Goal: Find specific page/section: Find specific page/section

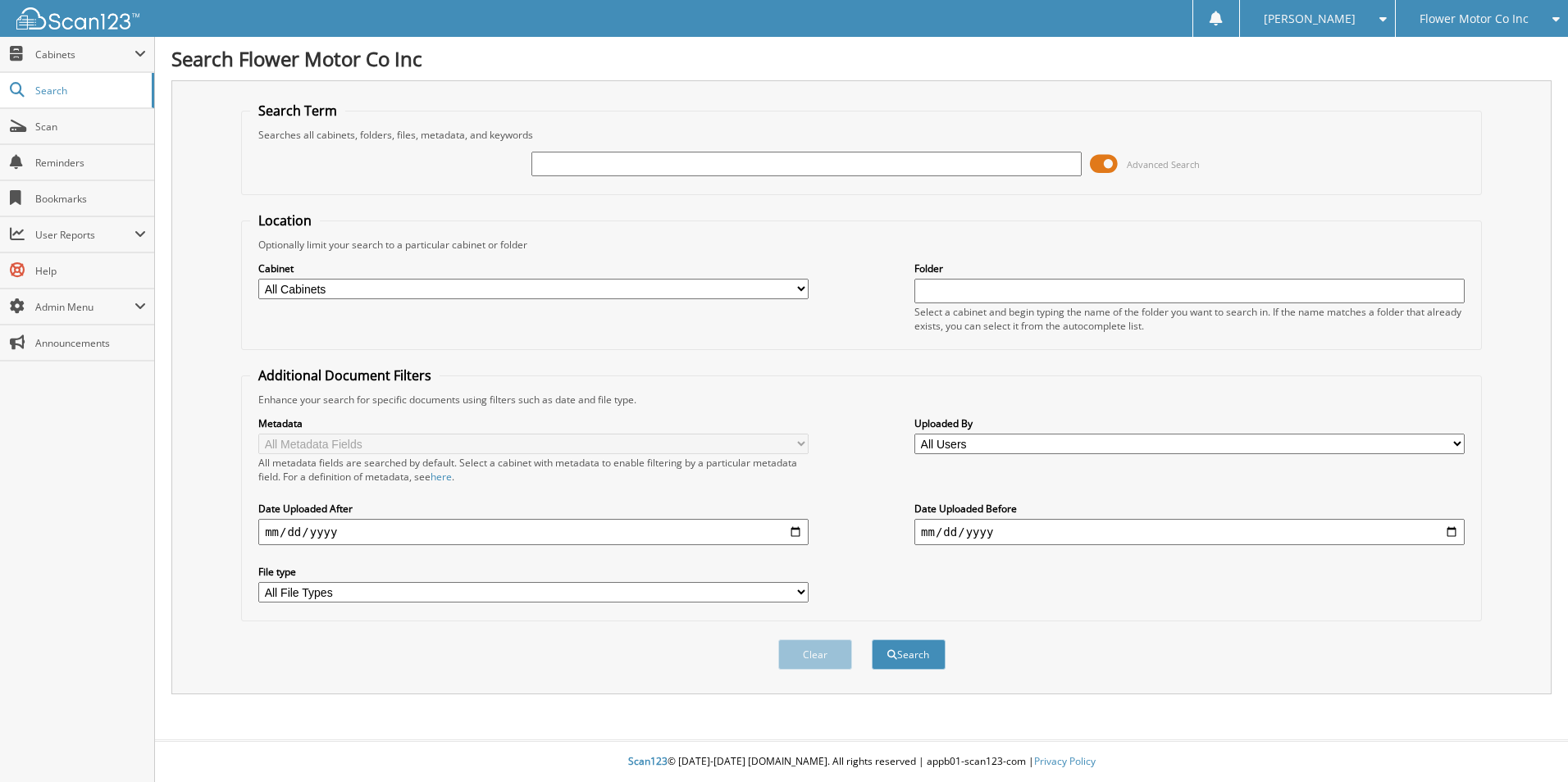
drag, startPoint x: 593, startPoint y: 176, endPoint x: 605, endPoint y: 172, distance: 12.6
click at [603, 175] on div at bounding box center [806, 163] width 551 height 28
click at [604, 169] on input "text" at bounding box center [806, 163] width 551 height 24
type input "16033795"
click at [872, 640] on button "Search" at bounding box center [908, 655] width 74 height 30
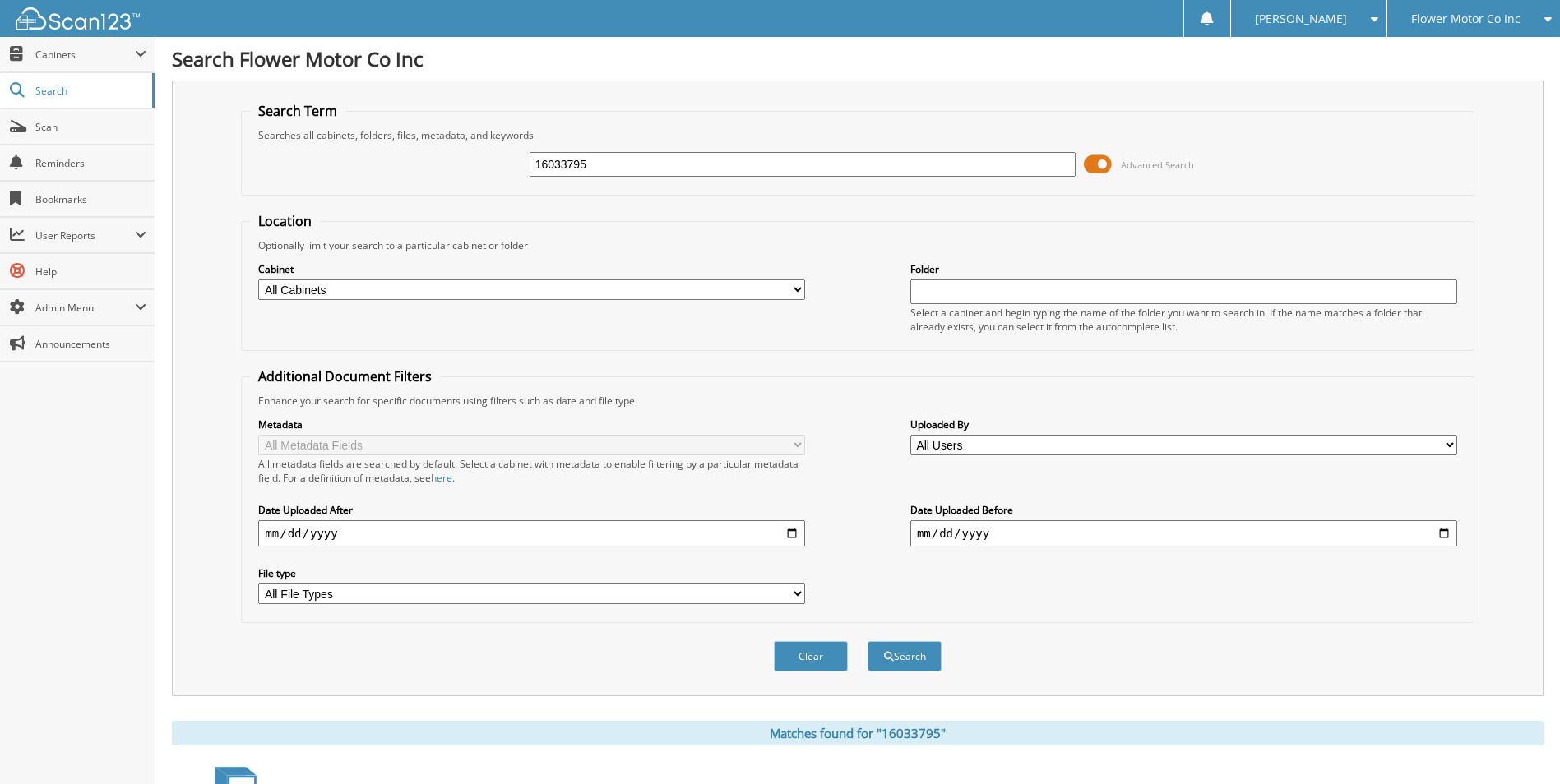
scroll to position [240, 0]
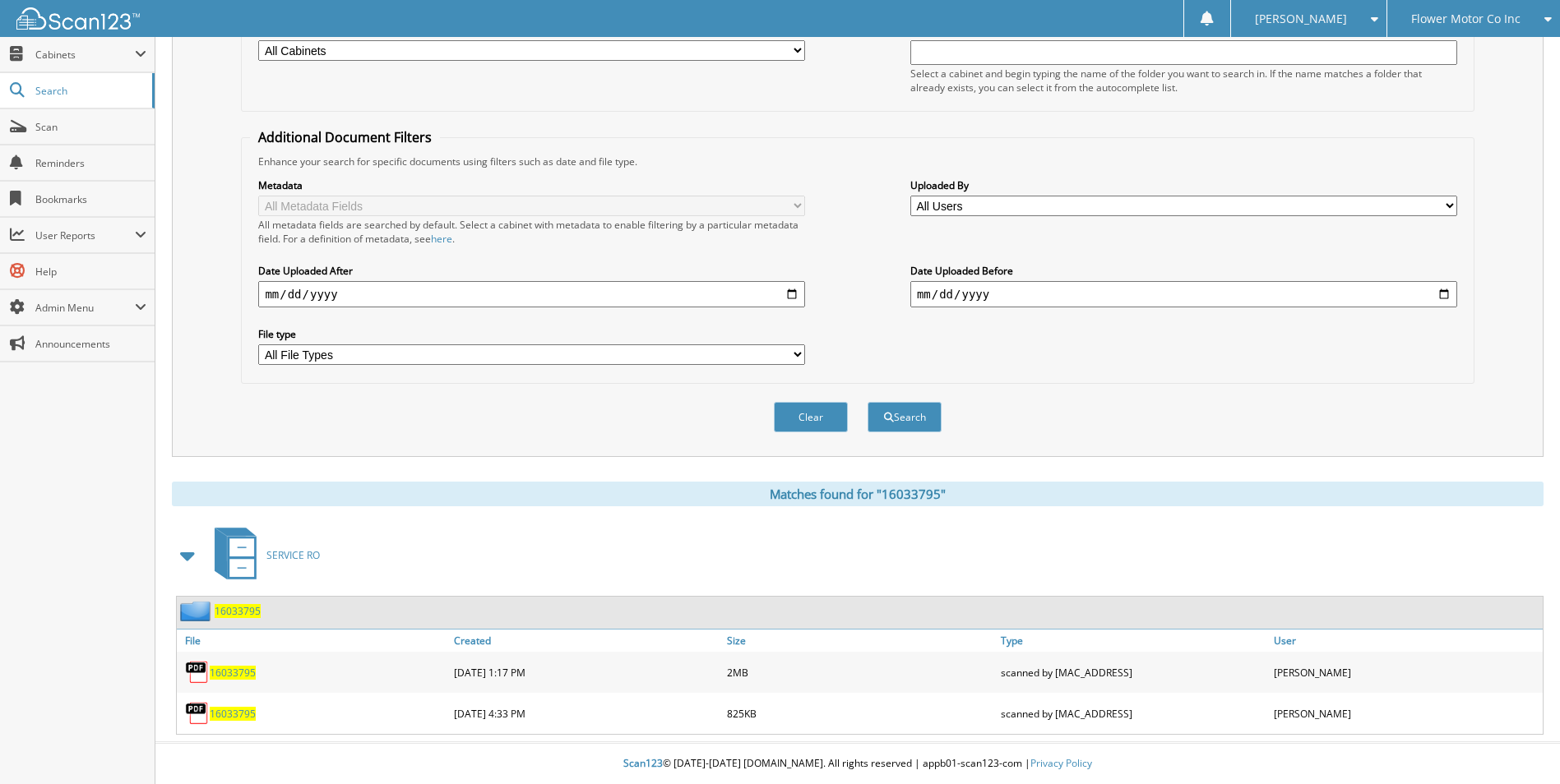
click at [225, 613] on span "16033795" at bounding box center [237, 611] width 46 height 14
